Goal: Information Seeking & Learning: Understand process/instructions

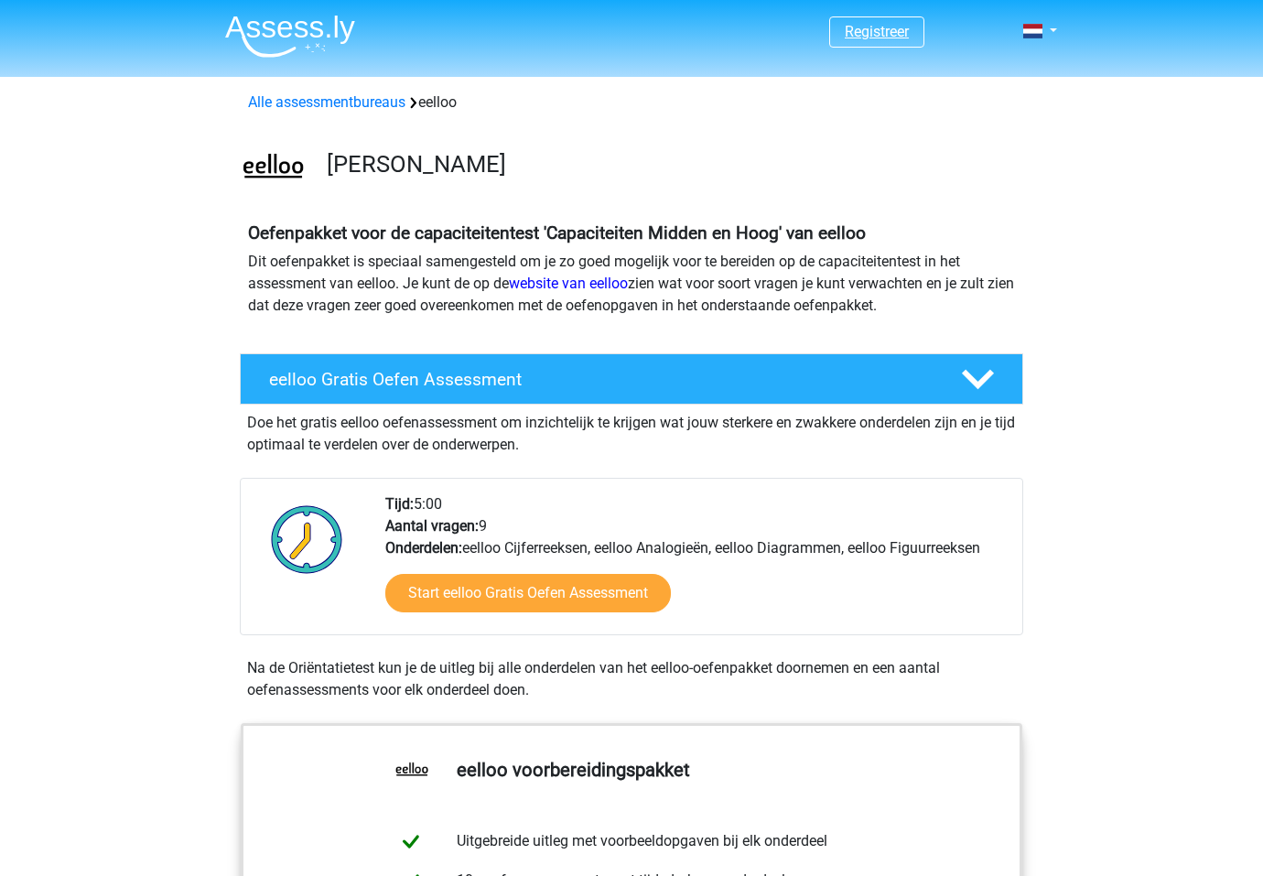
click at [845, 36] on link "Registreer" at bounding box center [877, 31] width 64 height 17
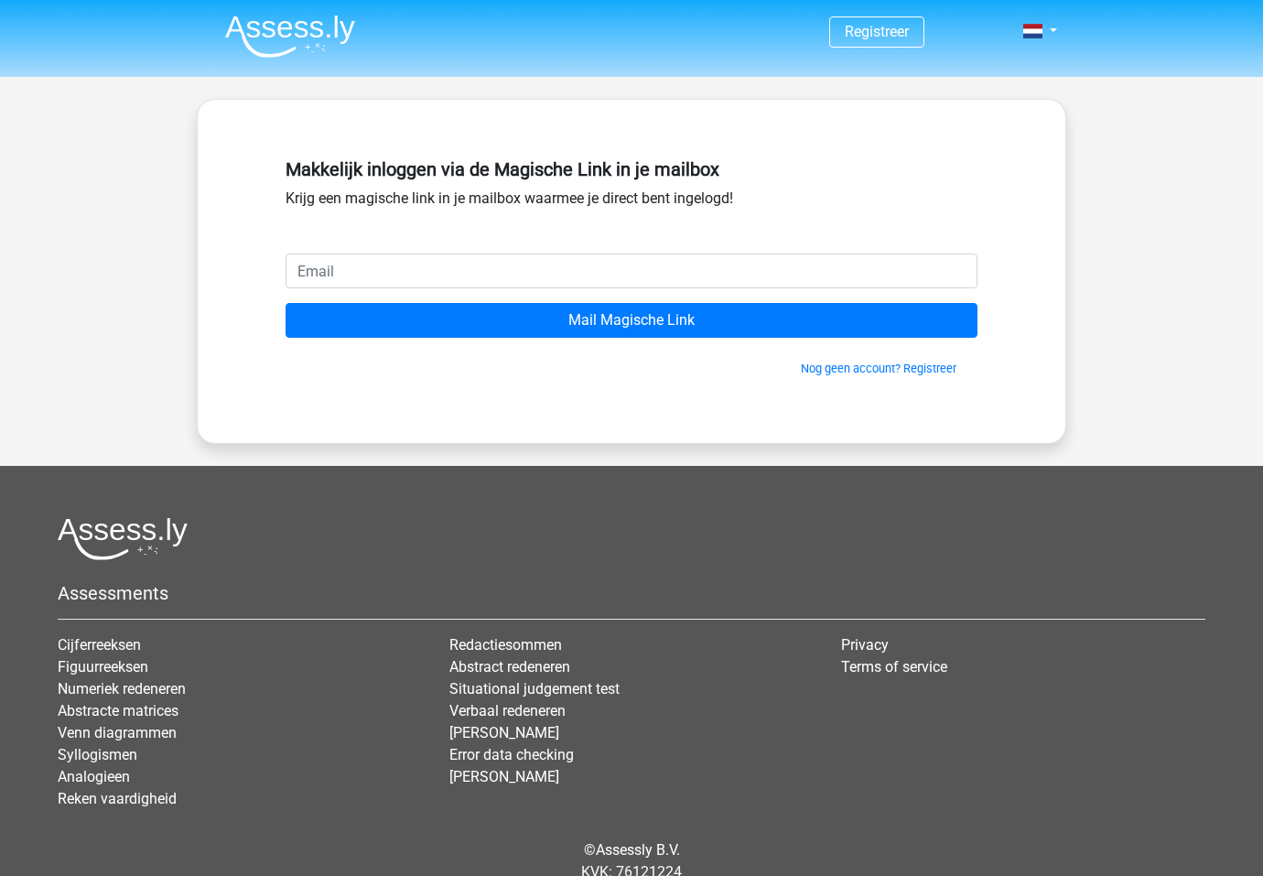
click at [414, 277] on input "email" at bounding box center [631, 270] width 692 height 35
click at [942, 282] on input "email" at bounding box center [631, 270] width 692 height 35
click at [956, 275] on input "email" at bounding box center [631, 270] width 692 height 35
click at [274, 28] on img at bounding box center [290, 36] width 130 height 43
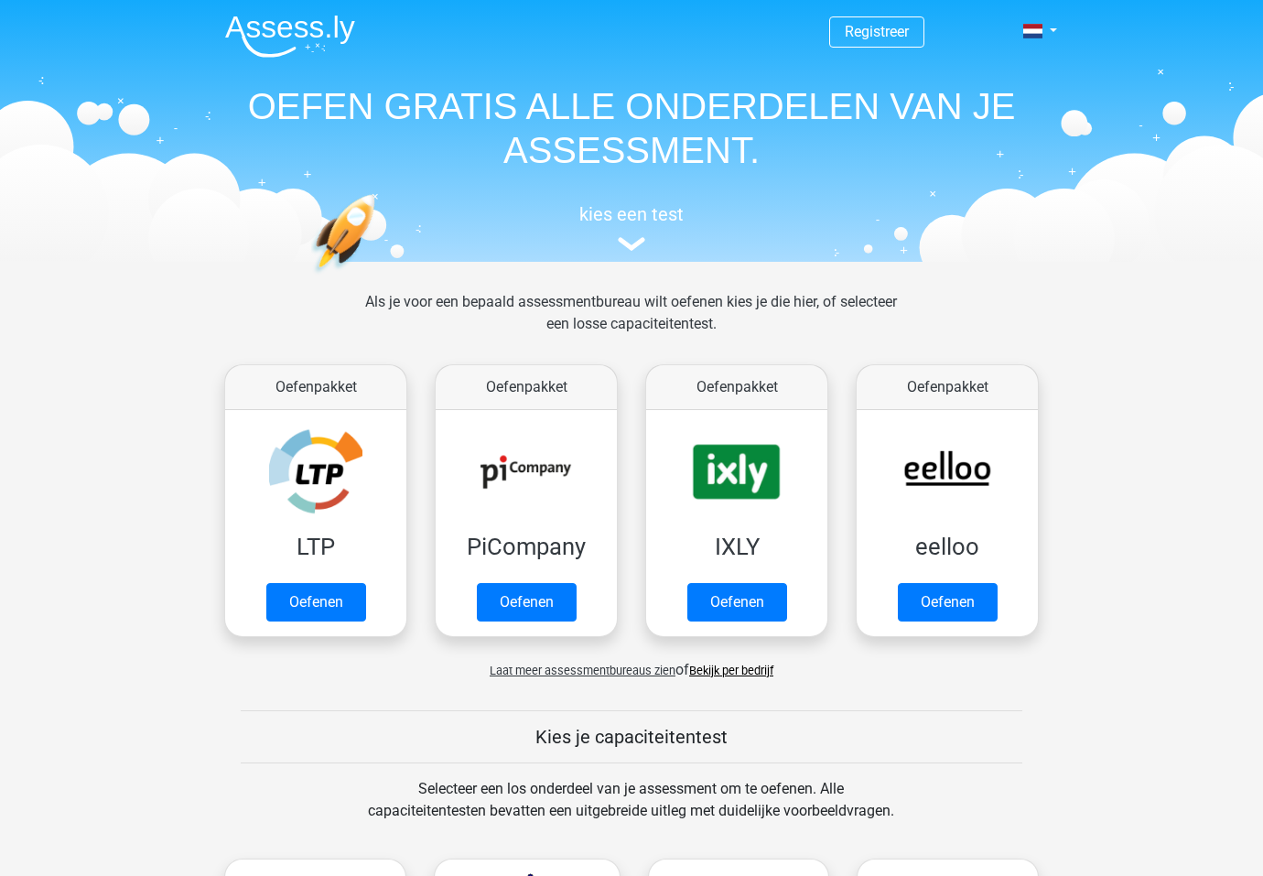
click at [285, 43] on img at bounding box center [290, 36] width 130 height 43
click at [887, 47] on span "Registreer" at bounding box center [876, 31] width 95 height 31
click at [895, 37] on link "Registreer" at bounding box center [877, 31] width 64 height 17
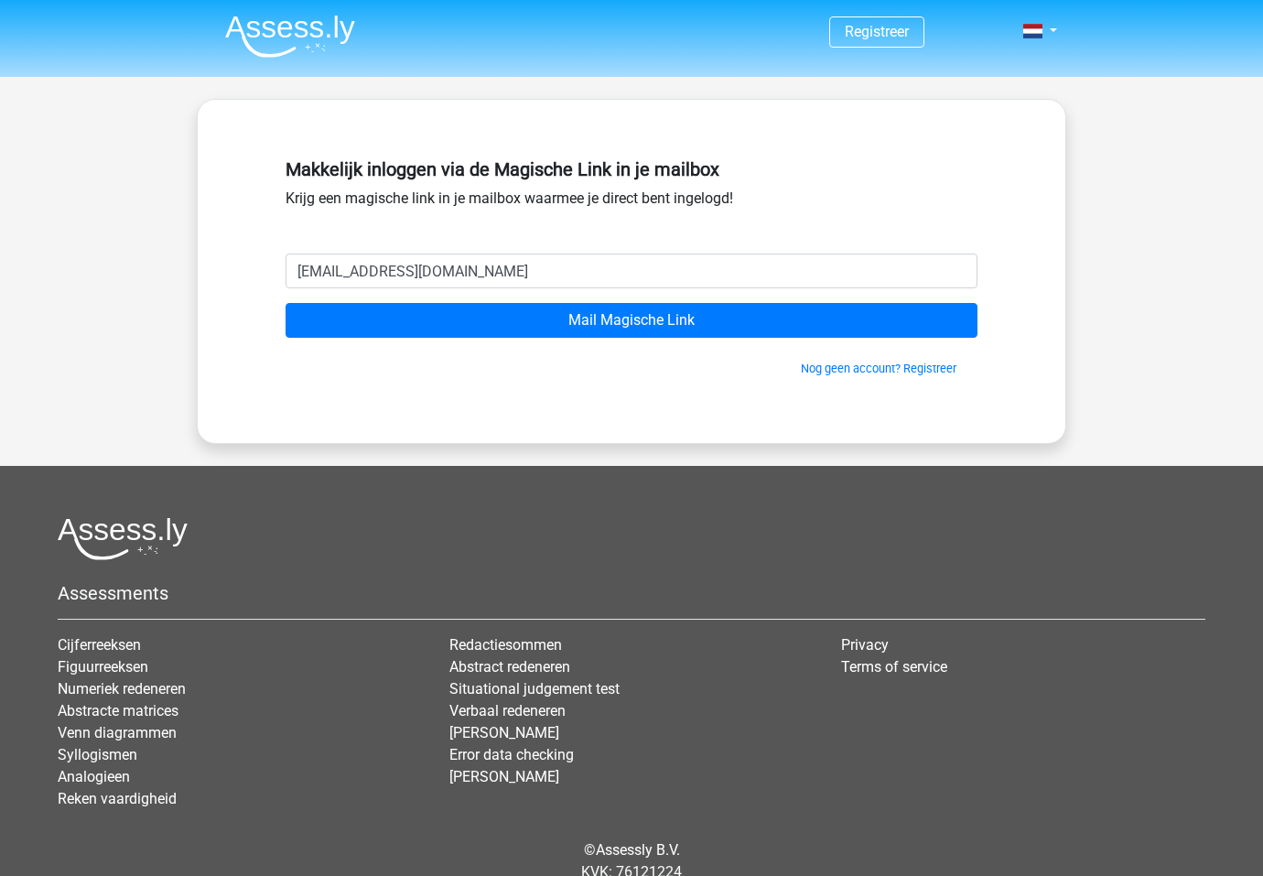
type input "[EMAIL_ADDRESS][DOMAIN_NAME]"
click at [631, 320] on input "Mail Magische Link" at bounding box center [631, 320] width 692 height 35
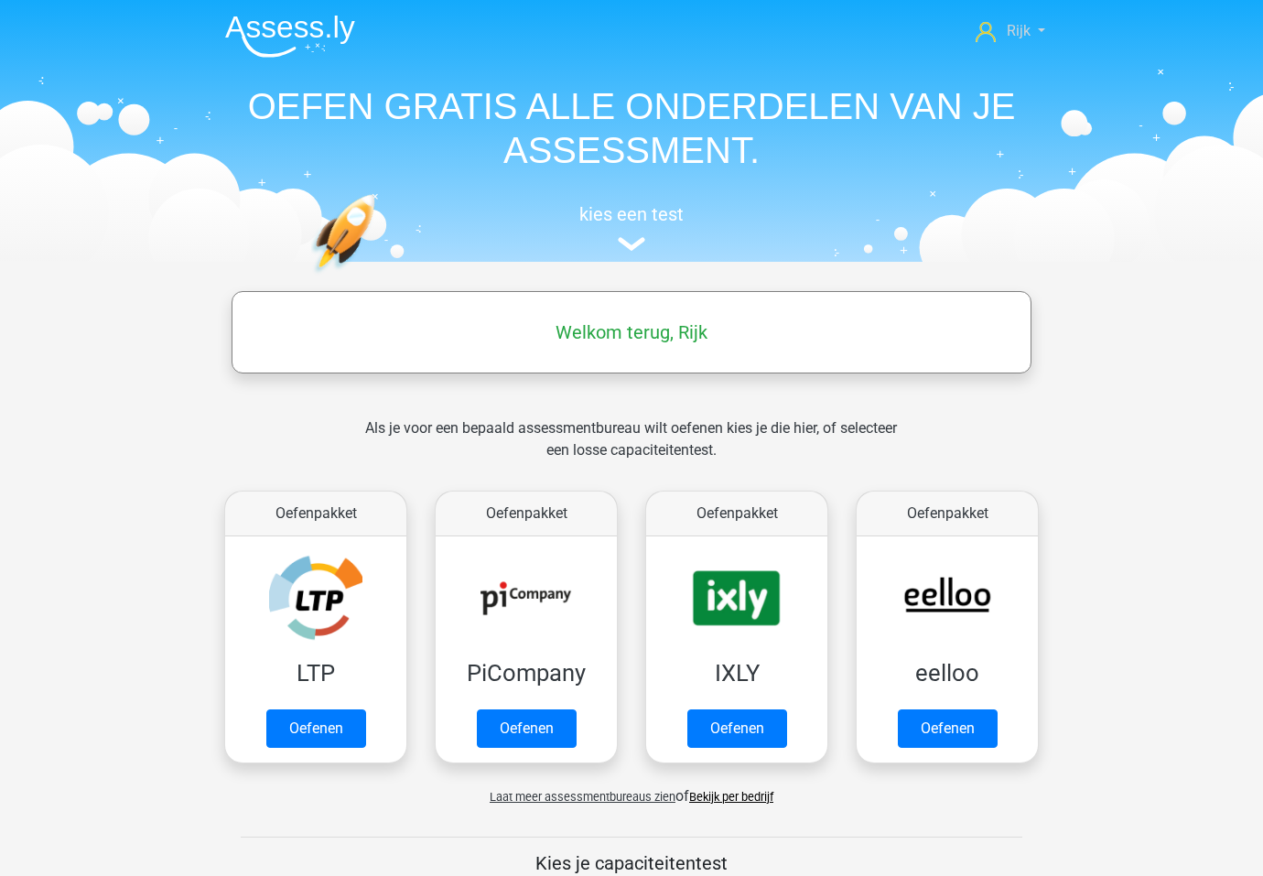
click at [1015, 25] on span "Rijk" at bounding box center [1019, 30] width 24 height 17
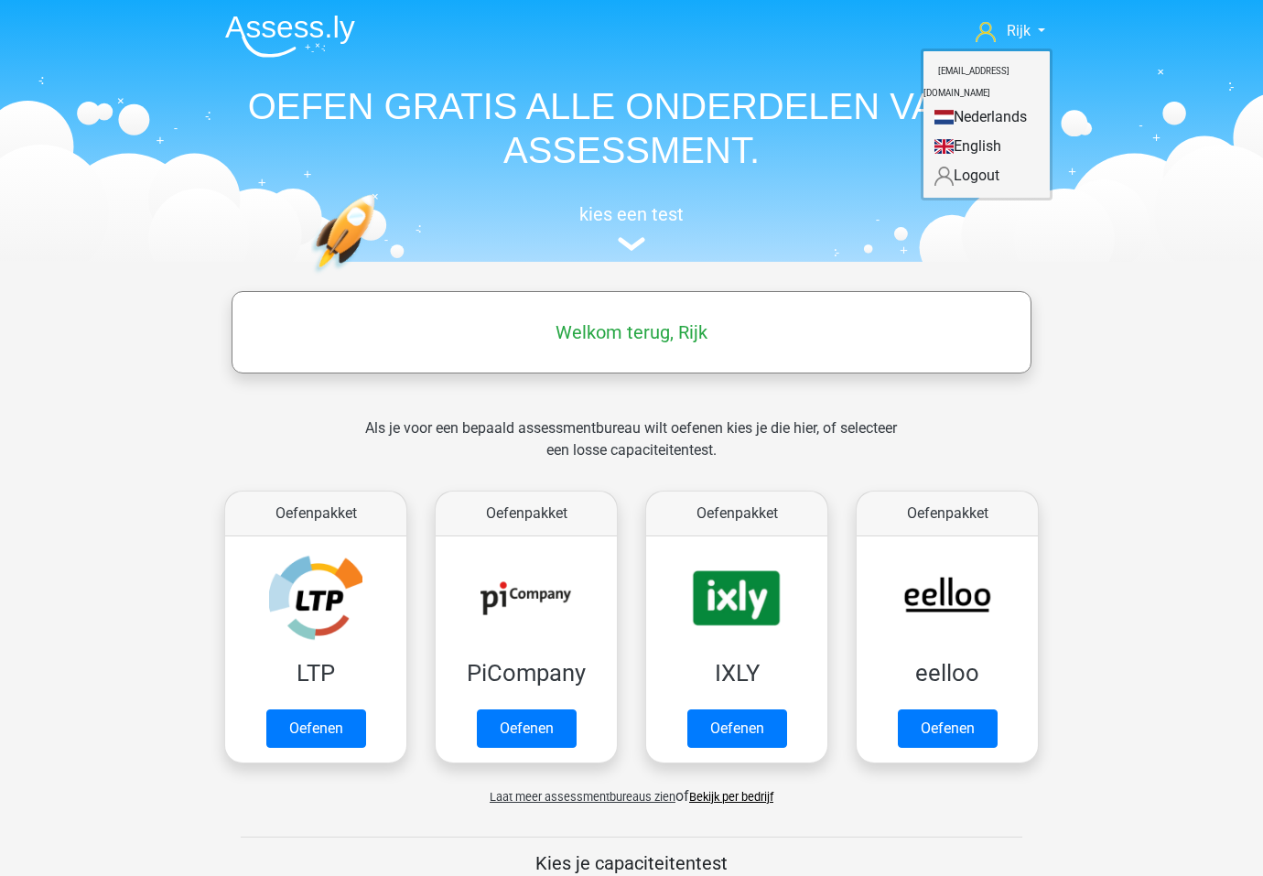
click at [618, 161] on h1 "OEFEN GRATIS ALLE ONDERDELEN VAN JE ASSESSMENT." at bounding box center [631, 128] width 842 height 88
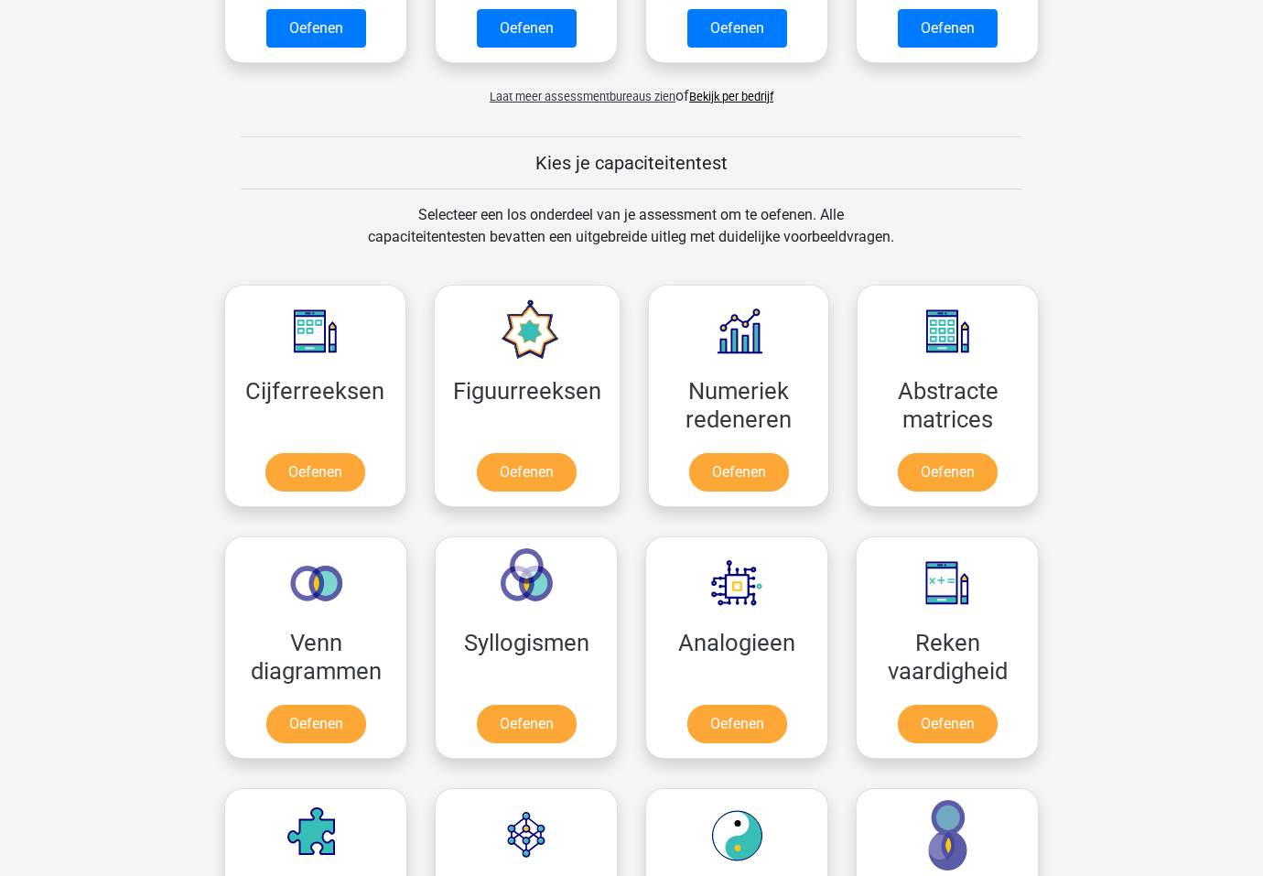
scroll to position [554, 0]
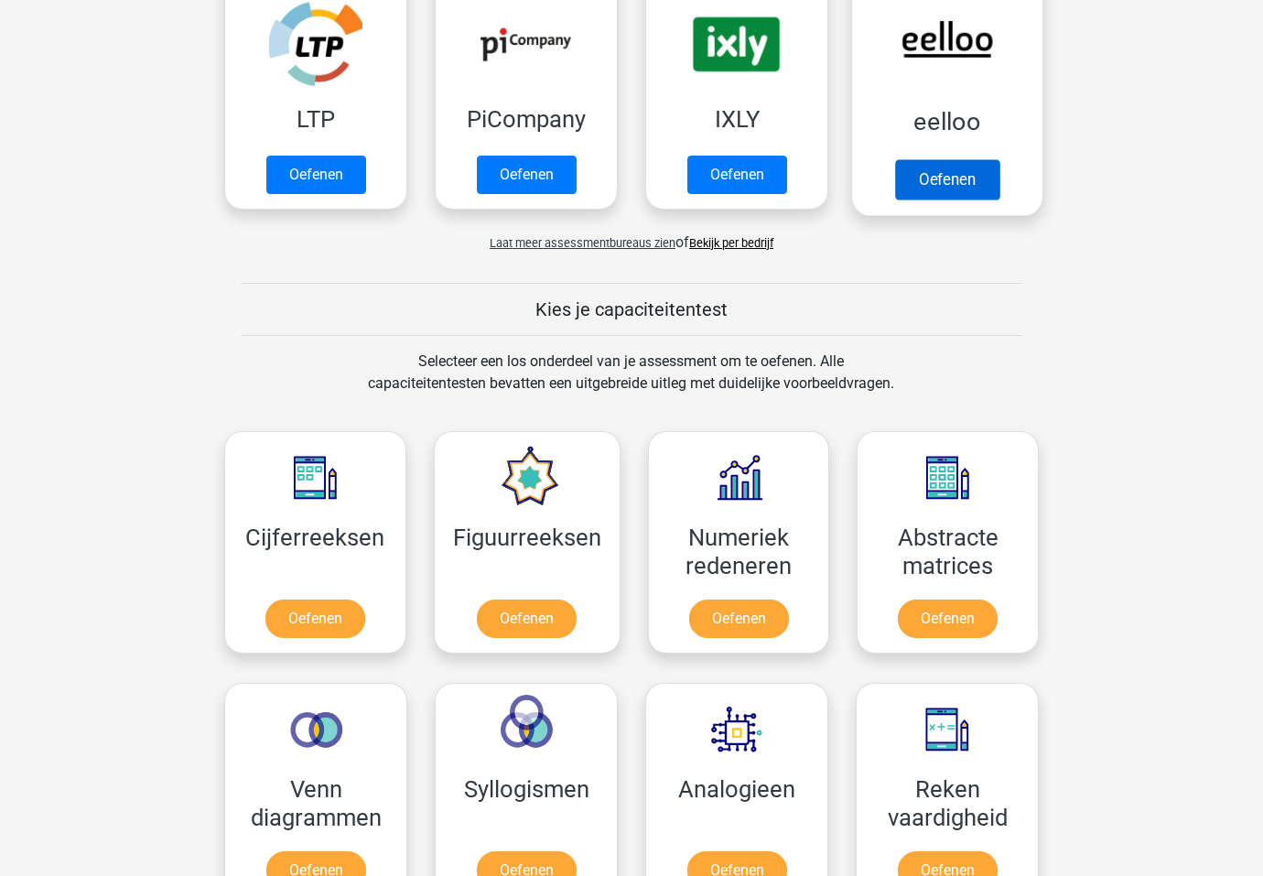
click at [925, 173] on link "Oefenen" at bounding box center [947, 179] width 104 height 40
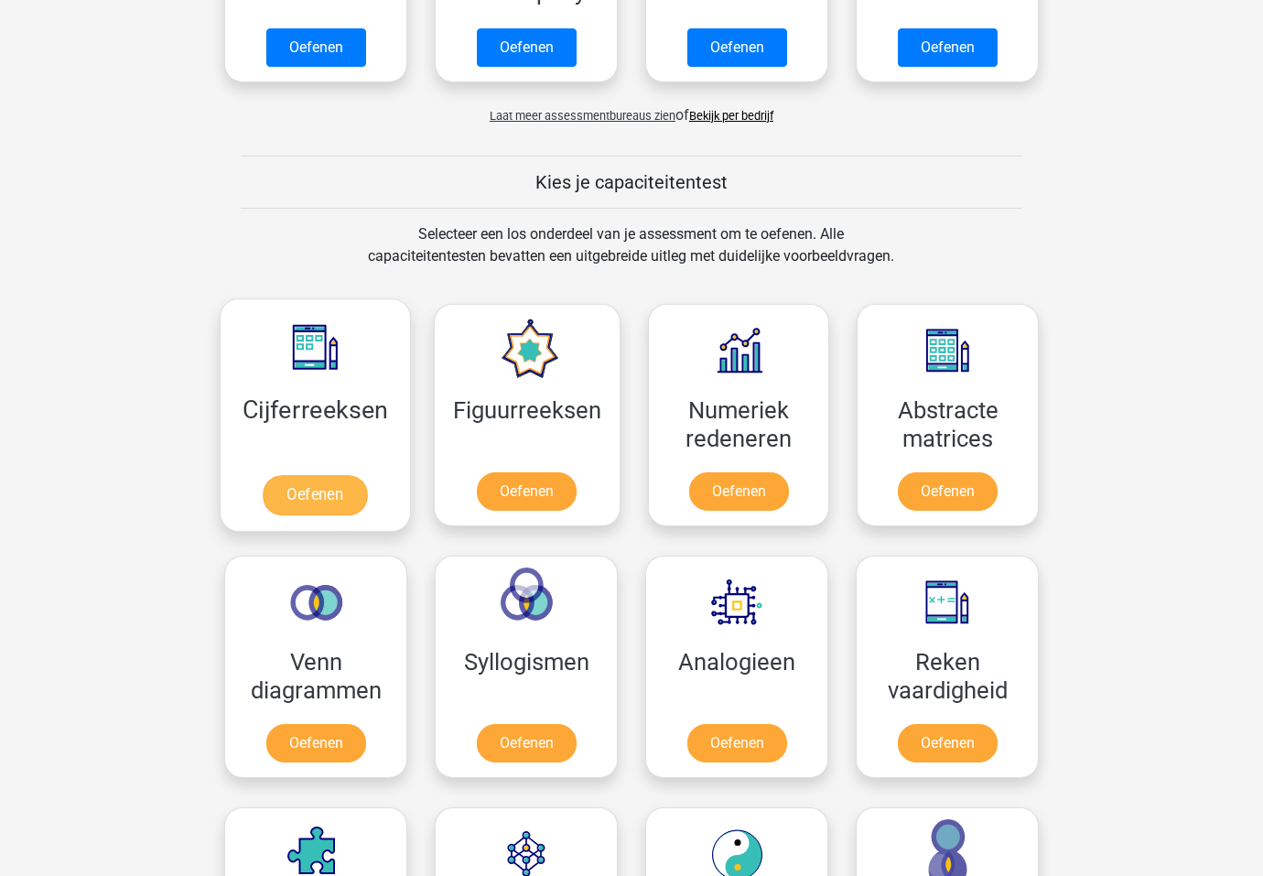
scroll to position [1039, 0]
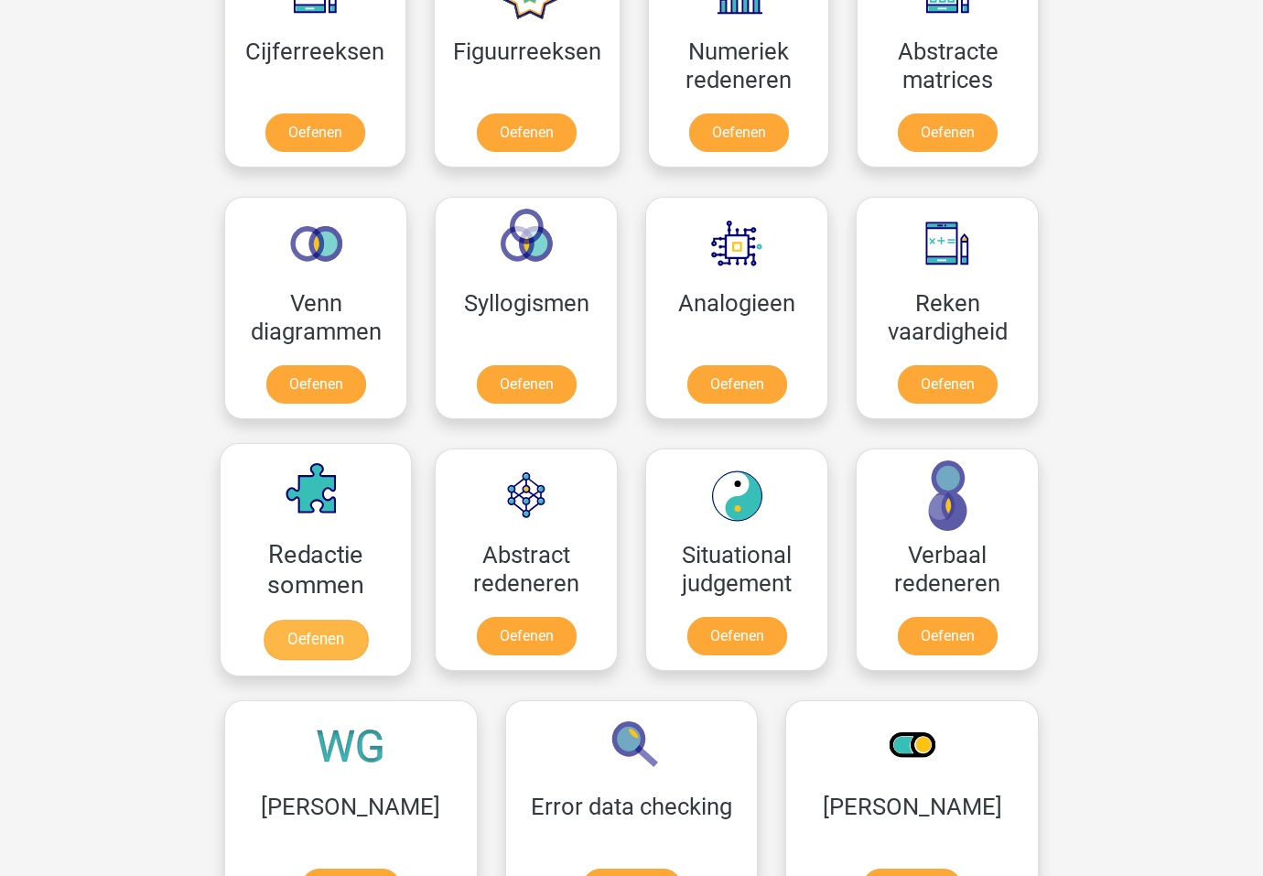
click at [317, 644] on link "Oefenen" at bounding box center [316, 639] width 104 height 40
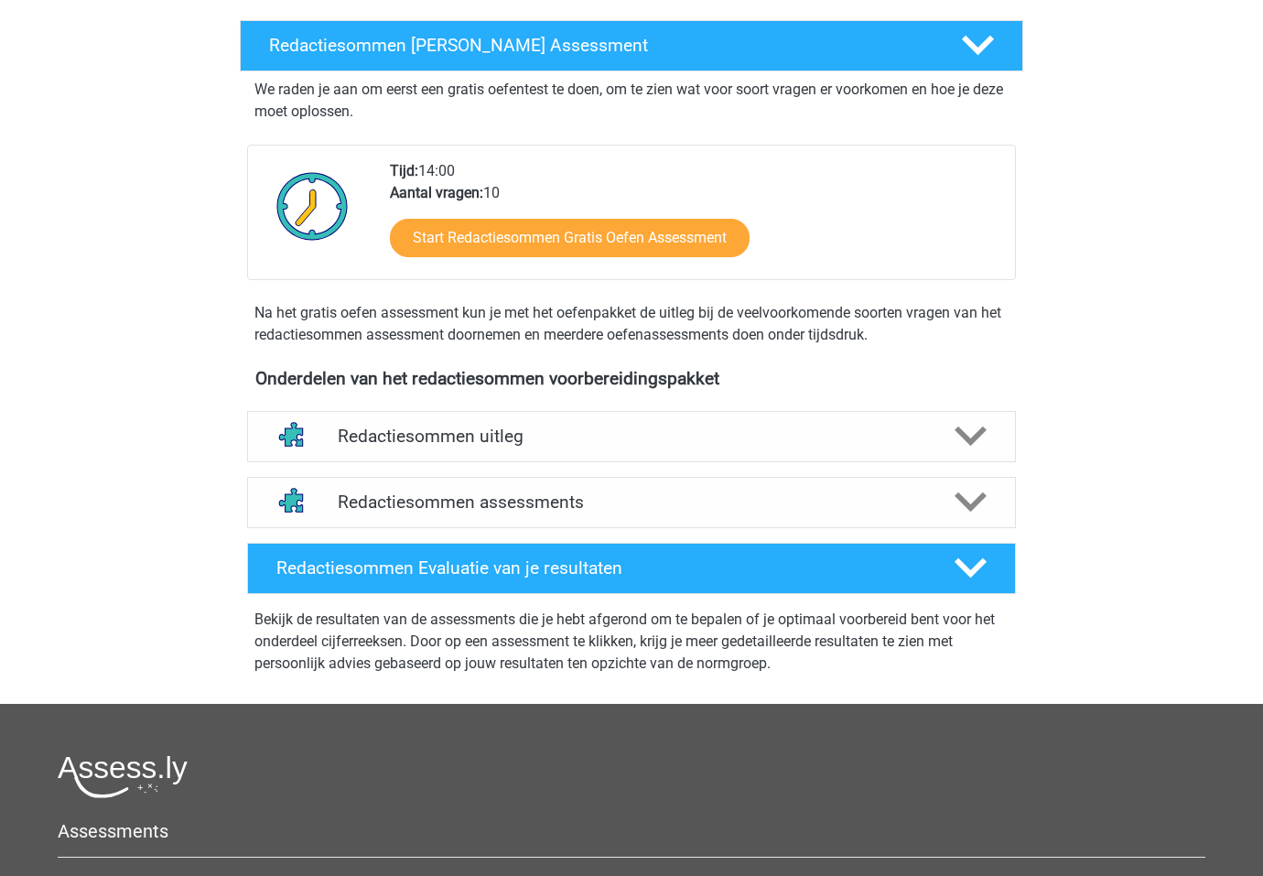
scroll to position [320, 0]
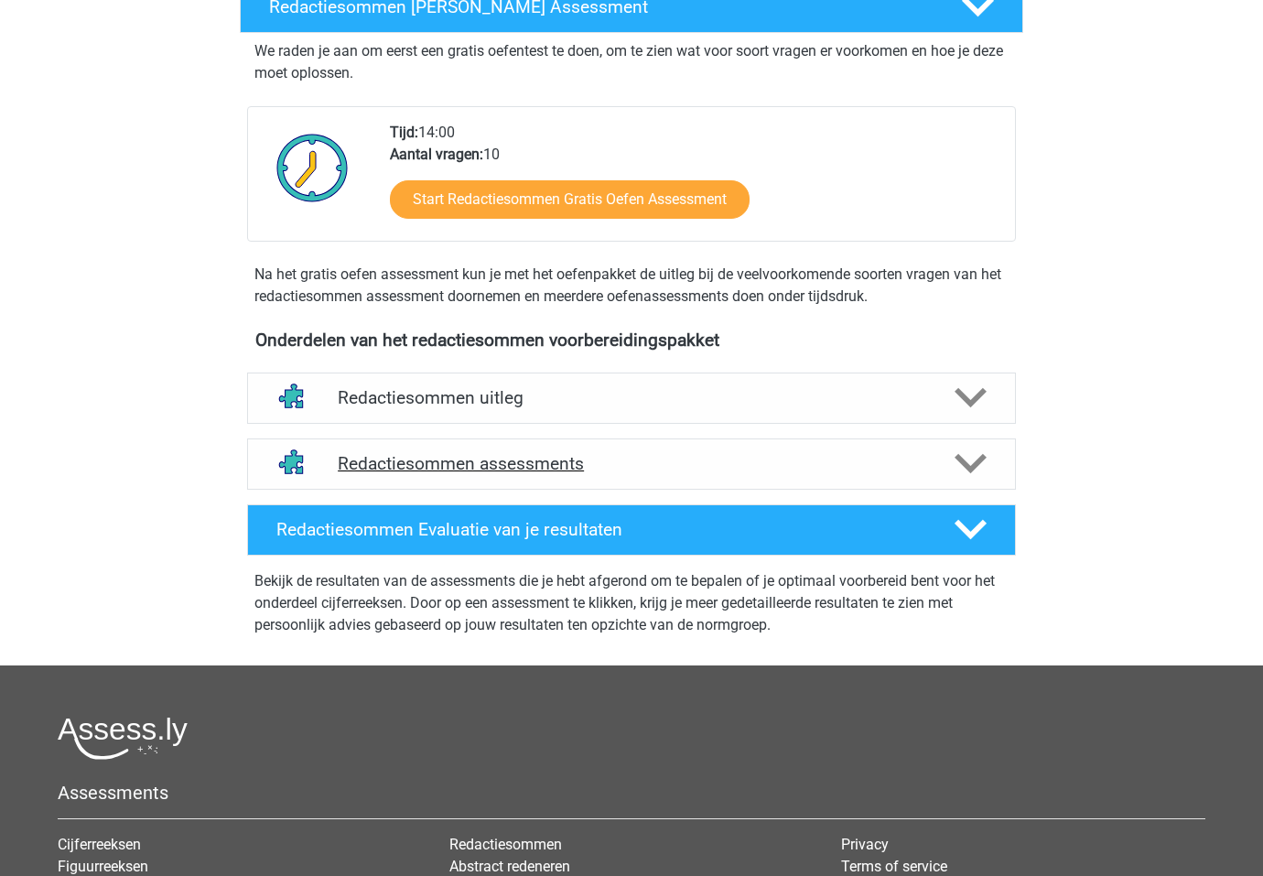
click at [419, 474] on h4 "Redactiesommen assessments" at bounding box center [631, 463] width 587 height 21
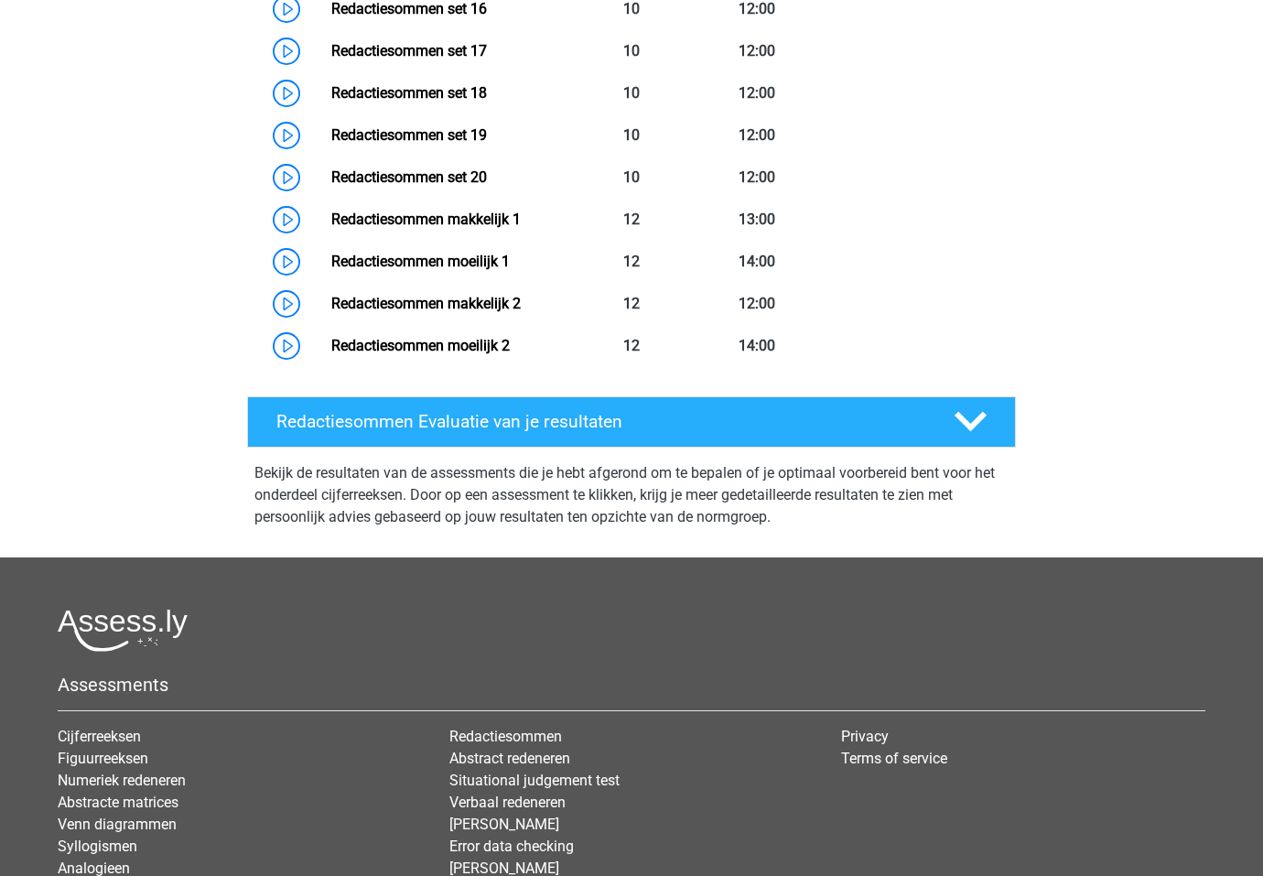
scroll to position [917, 0]
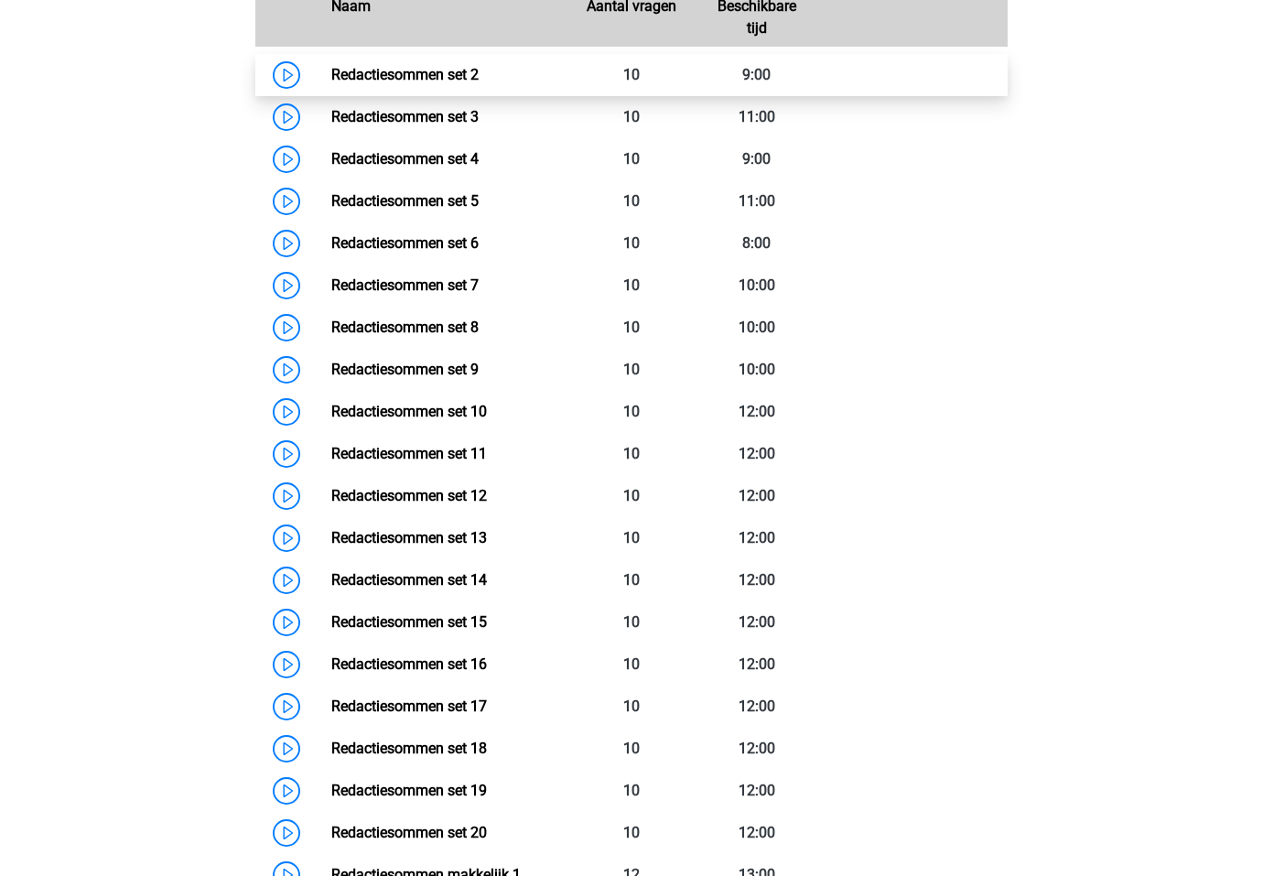
click at [331, 83] on link "Redactiesommen set 2" at bounding box center [404, 74] width 147 height 17
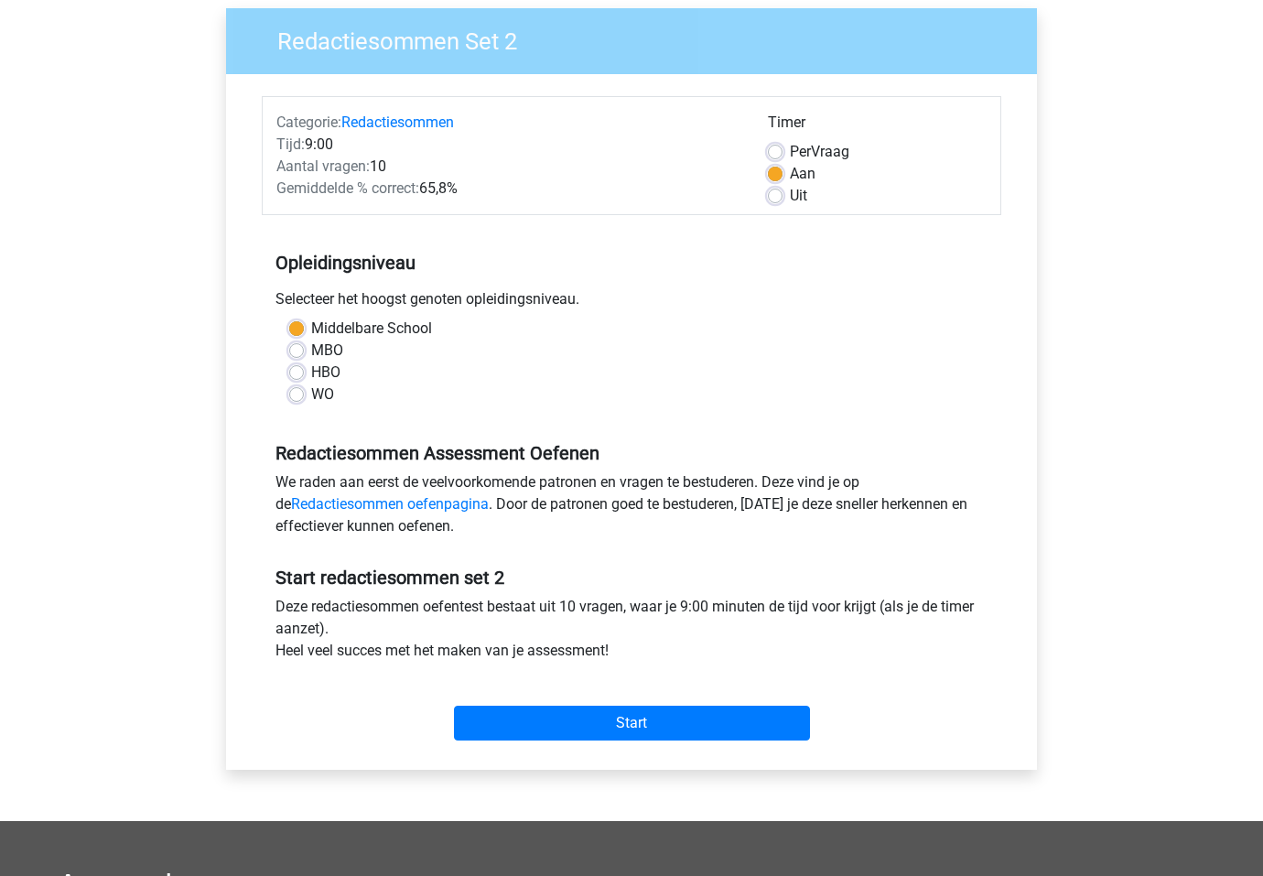
scroll to position [307, 0]
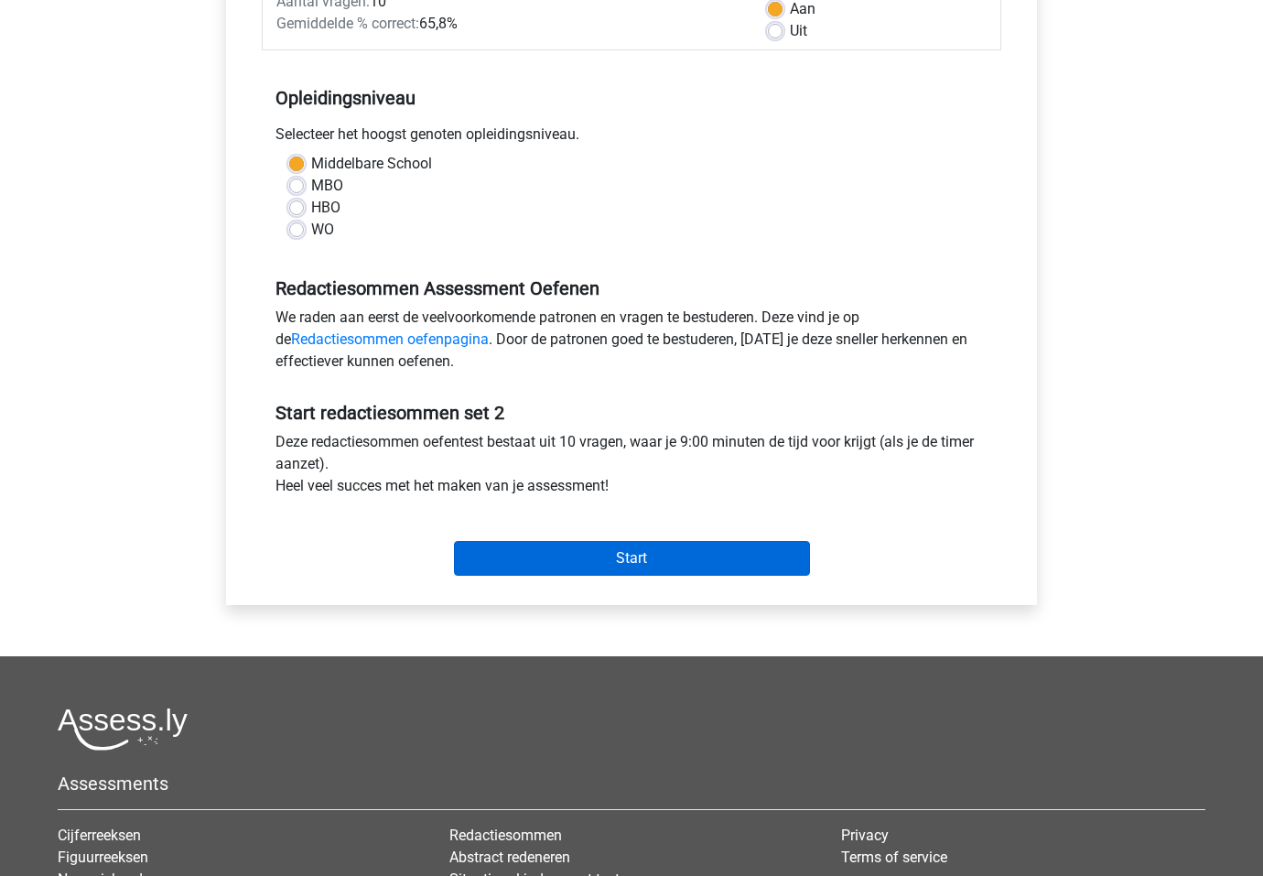
click at [559, 552] on input "Start" at bounding box center [632, 558] width 356 height 35
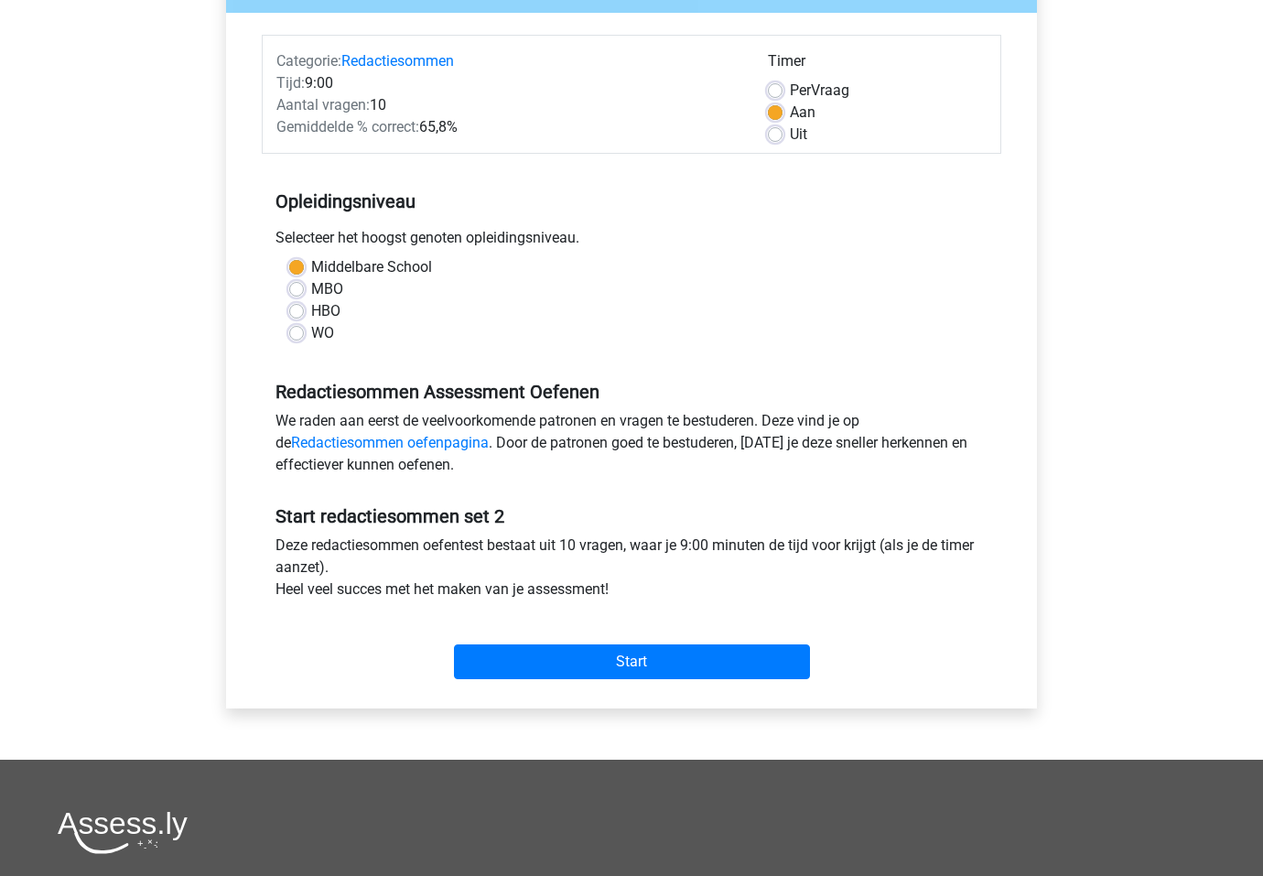
scroll to position [169, 0]
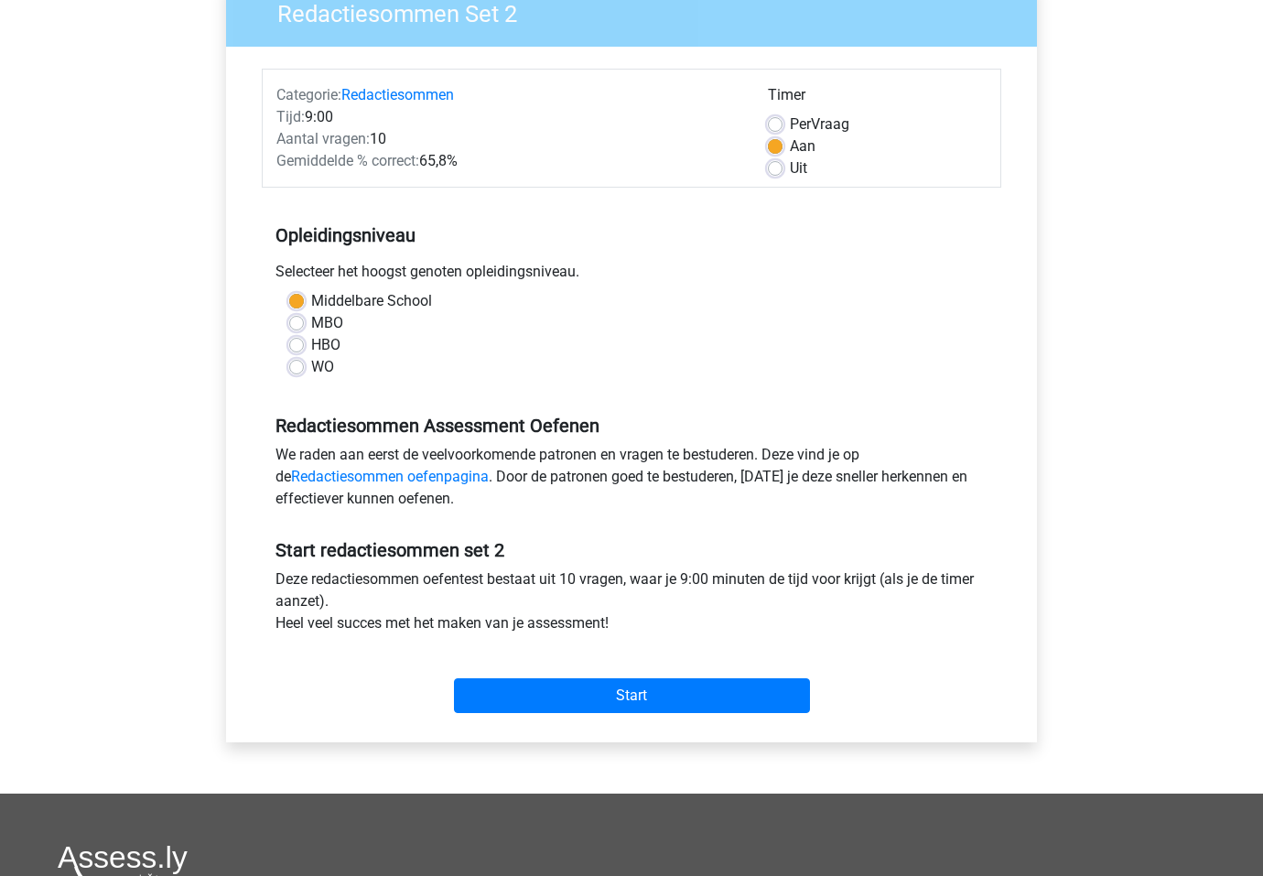
click at [311, 362] on label "WO" at bounding box center [322, 367] width 23 height 22
click at [294, 362] on input "WO" at bounding box center [296, 365] width 15 height 18
radio input "true"
click at [488, 694] on input "Start" at bounding box center [632, 695] width 356 height 35
click at [339, 469] on link "Redactiesommen oefenpagina" at bounding box center [390, 476] width 198 height 17
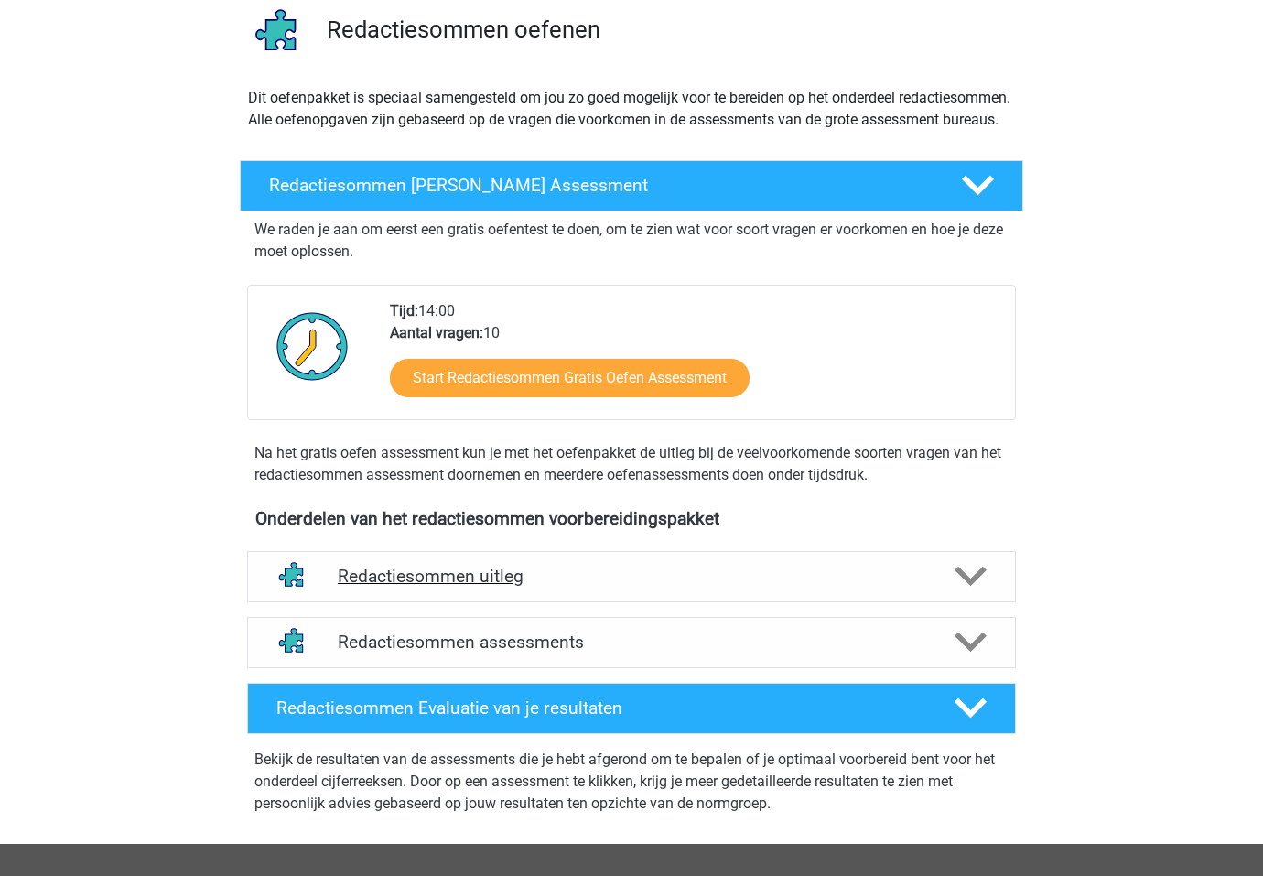
click at [569, 587] on h4 "Redactiesommen uitleg" at bounding box center [631, 575] width 587 height 21
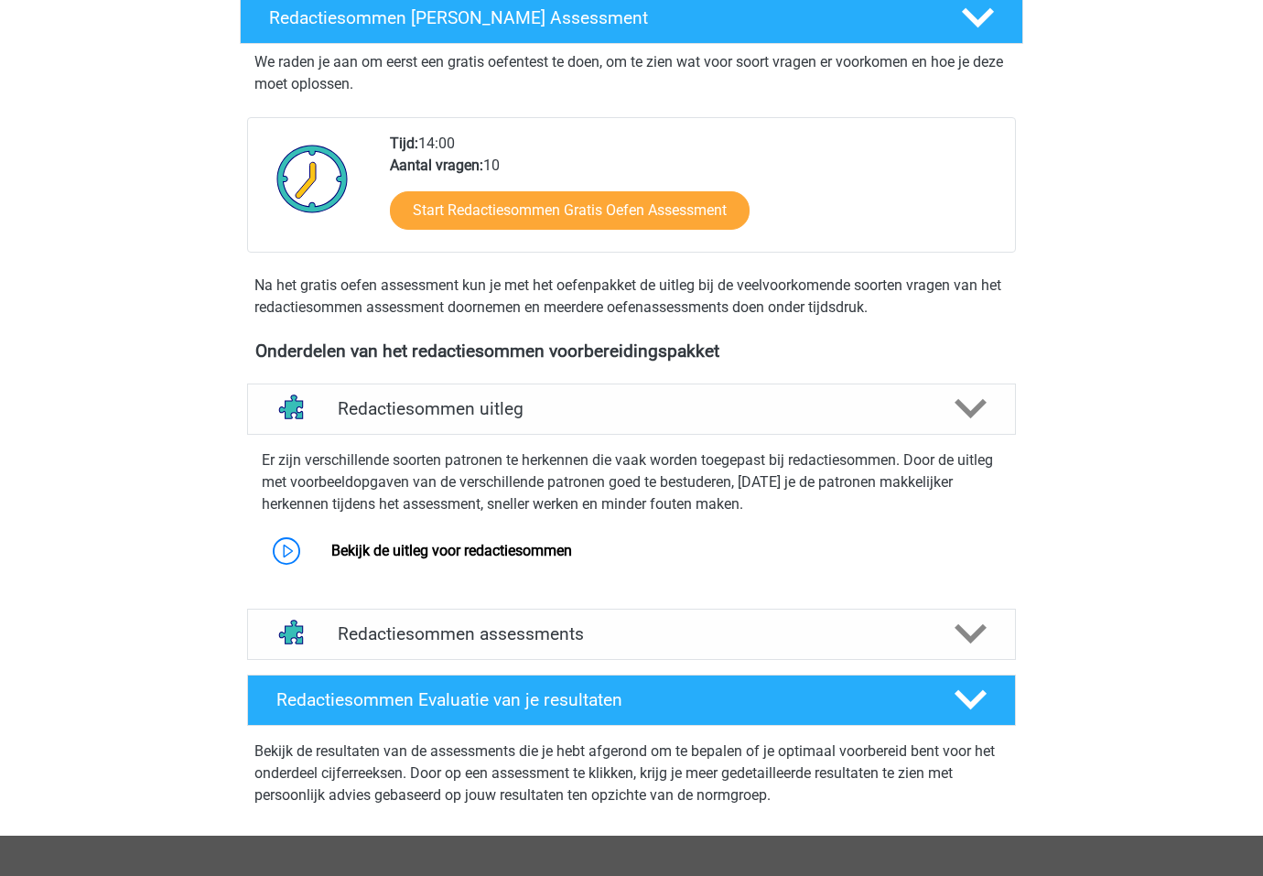
scroll to position [306, 0]
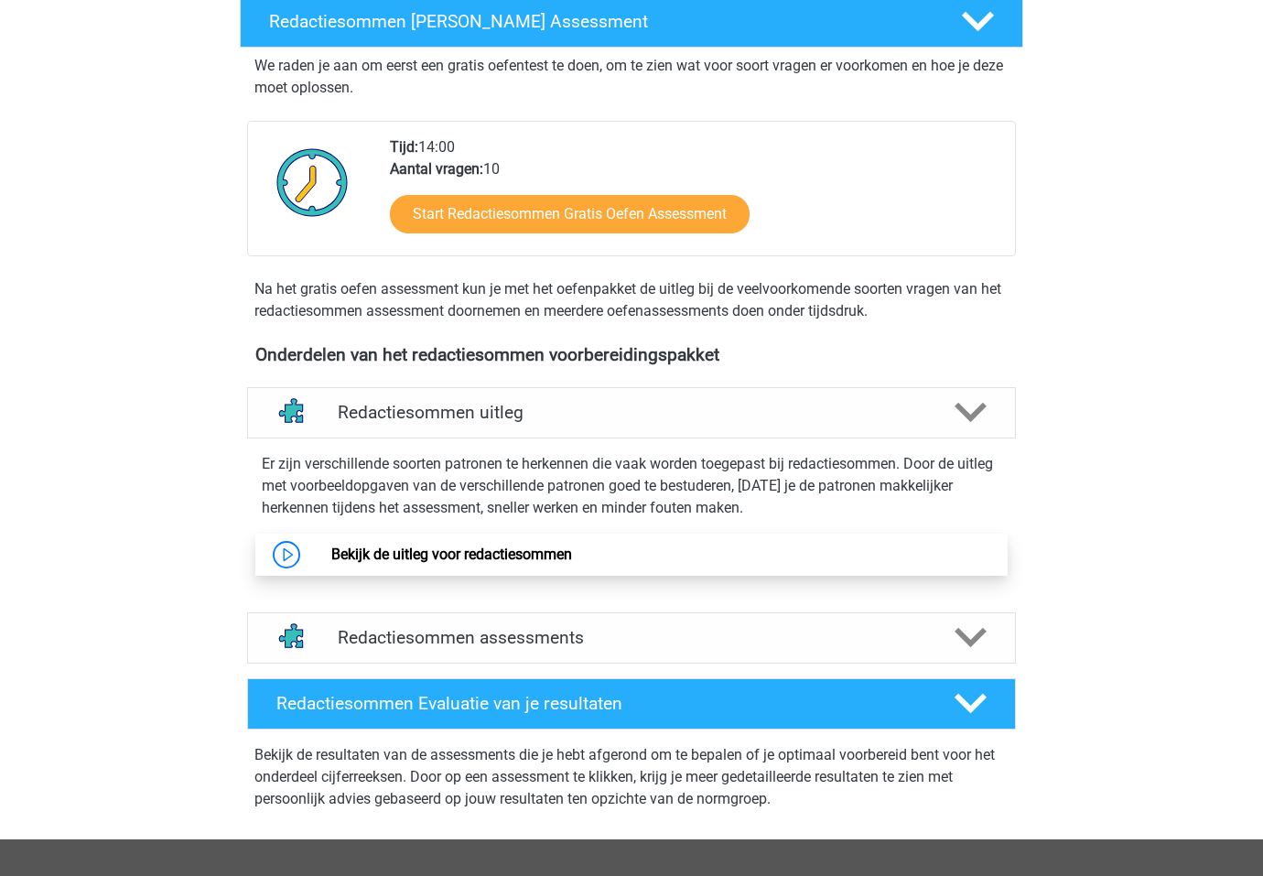
click at [533, 563] on link "Bekijk de uitleg voor redactiesommen" at bounding box center [451, 553] width 241 height 17
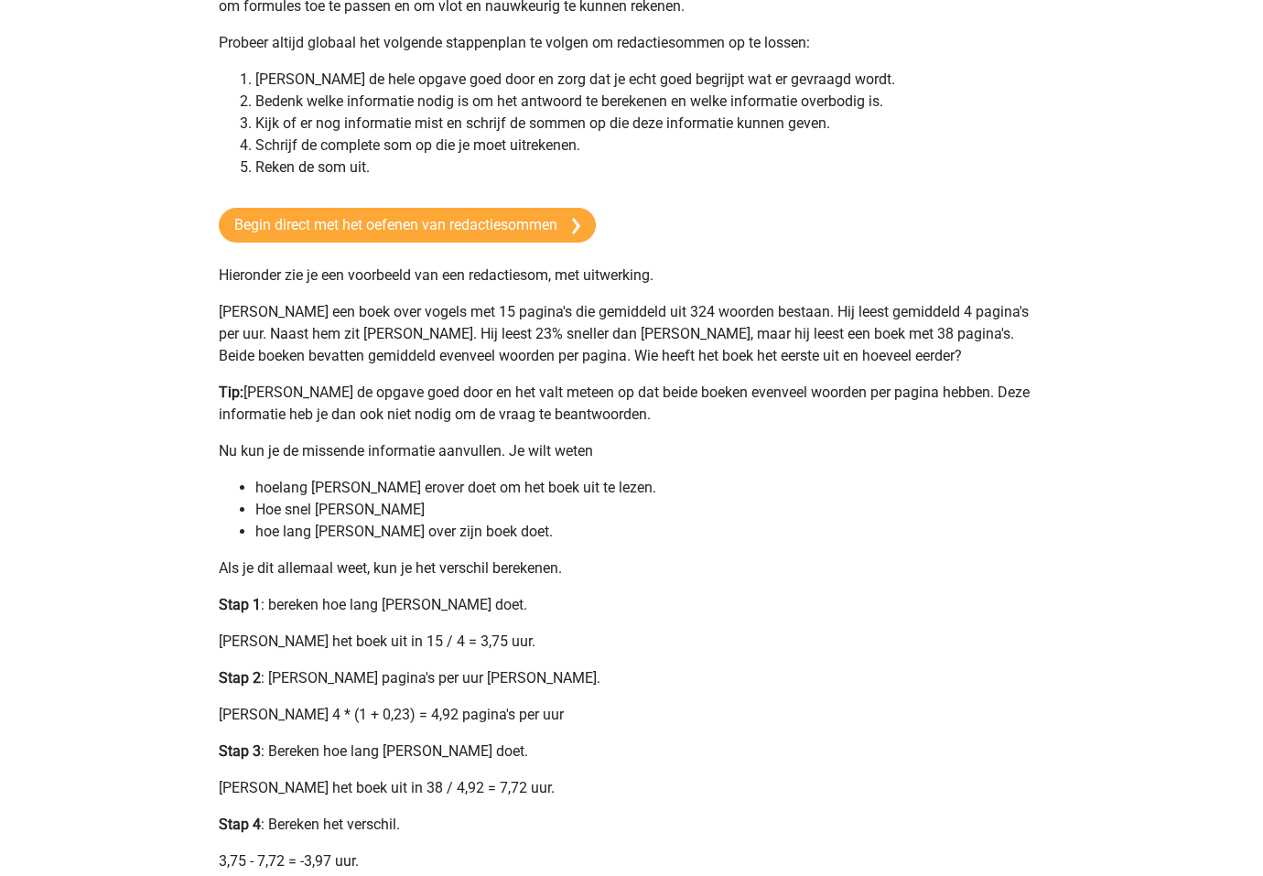
scroll to position [199, 0]
